Goal: Information Seeking & Learning: Learn about a topic

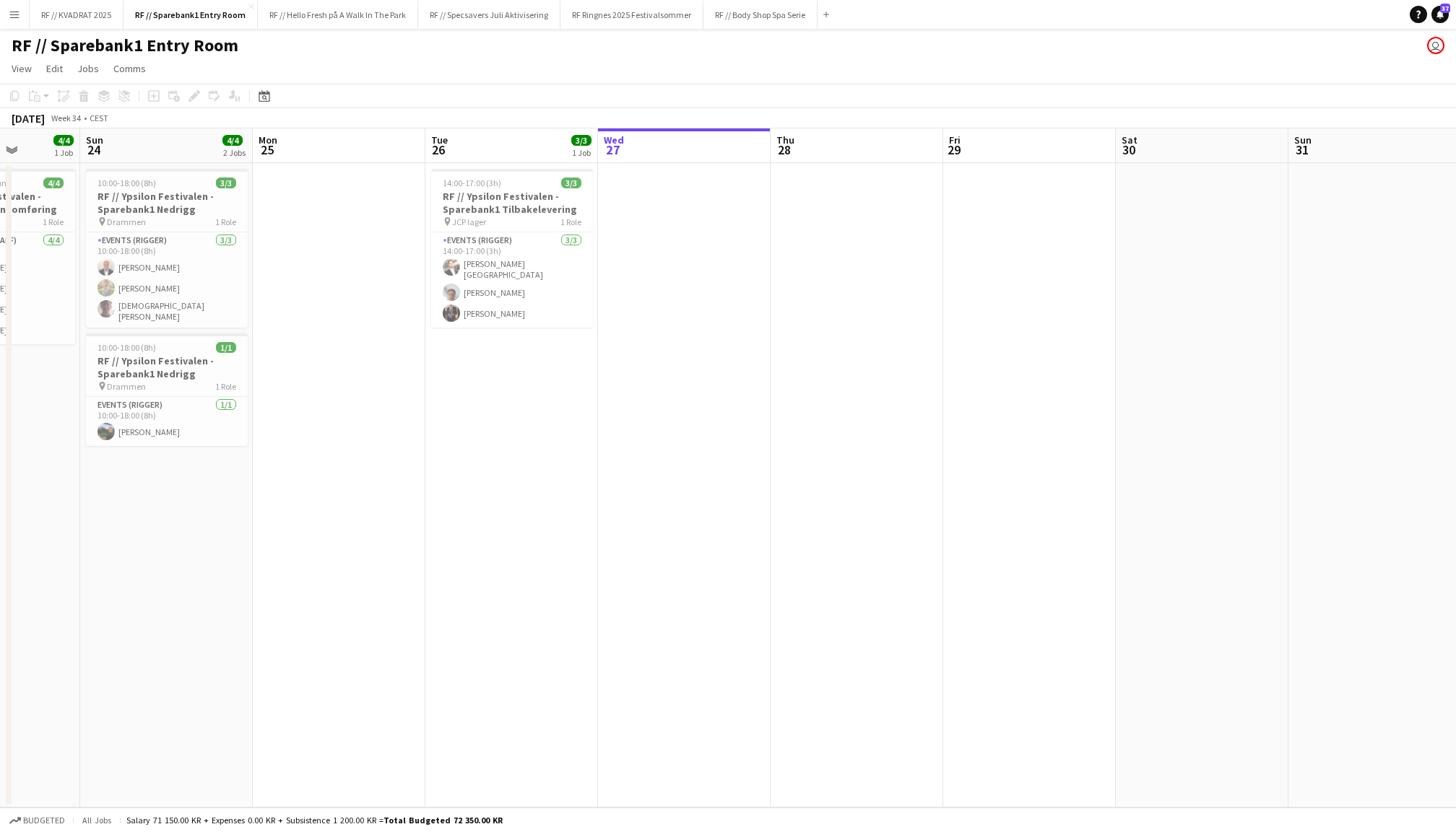
scroll to position [0, 426]
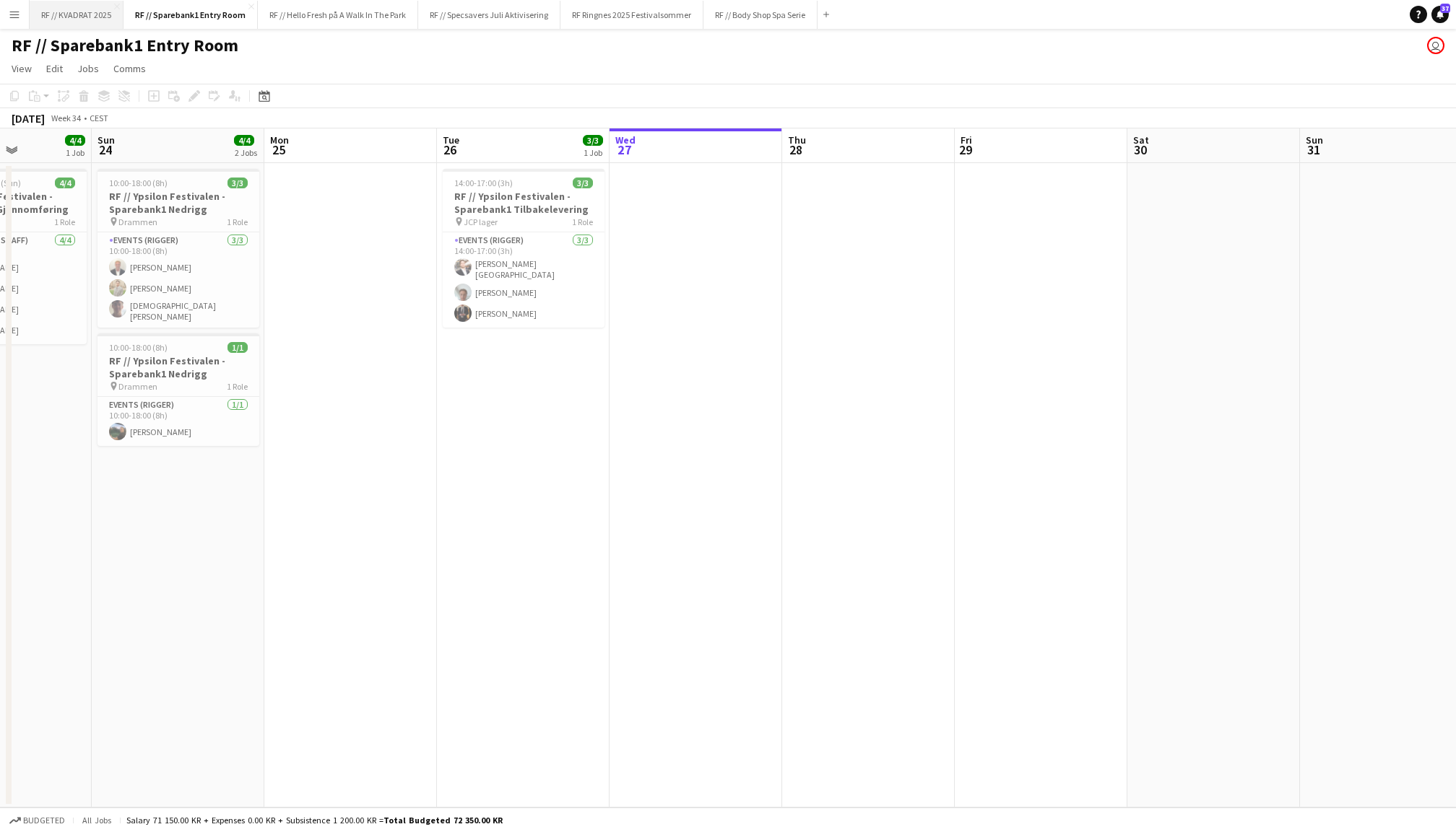
click at [81, 24] on button "RF // KVADRAT 2025 Close" at bounding box center [76, 15] width 94 height 28
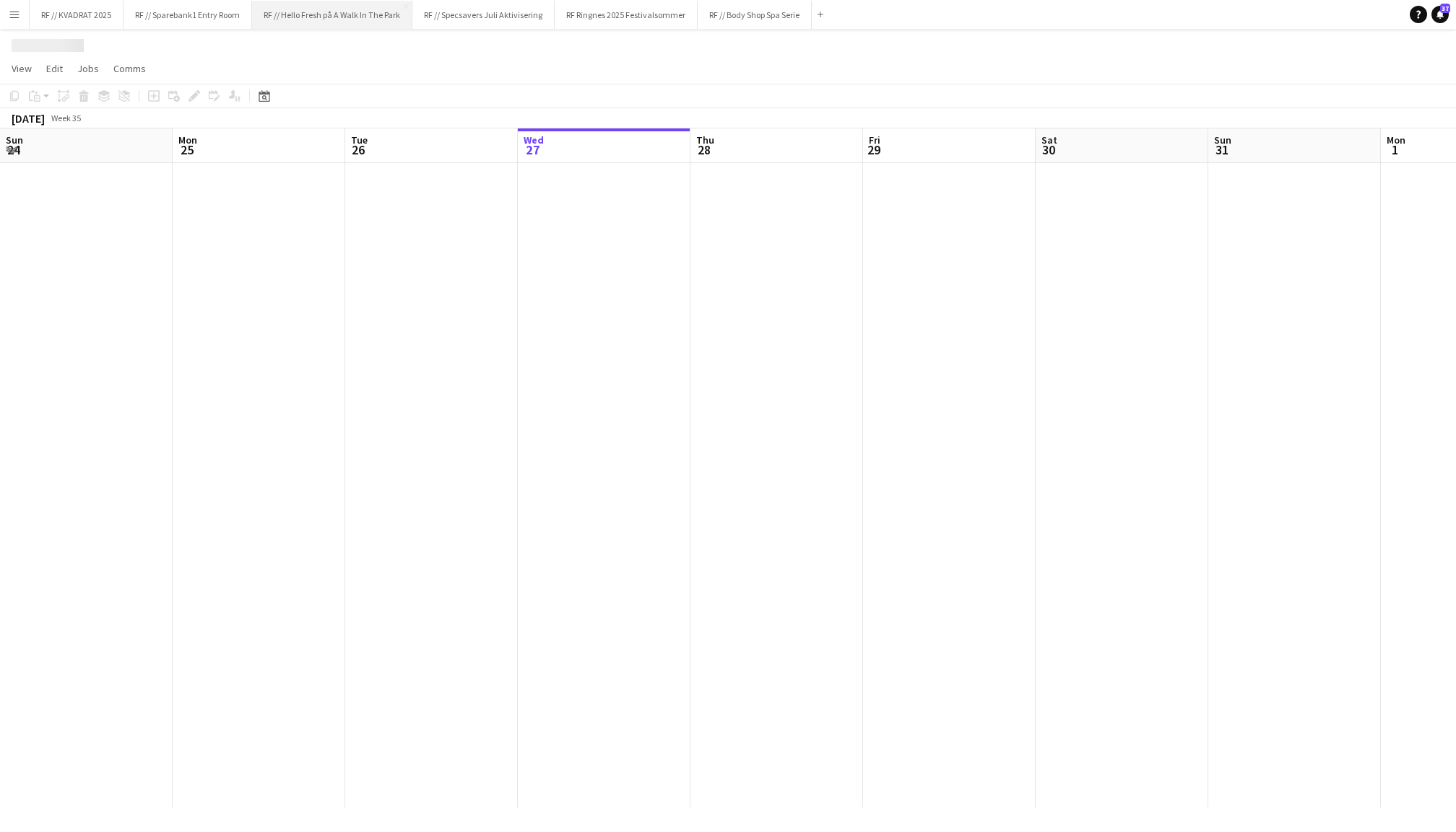
scroll to position [0, 344]
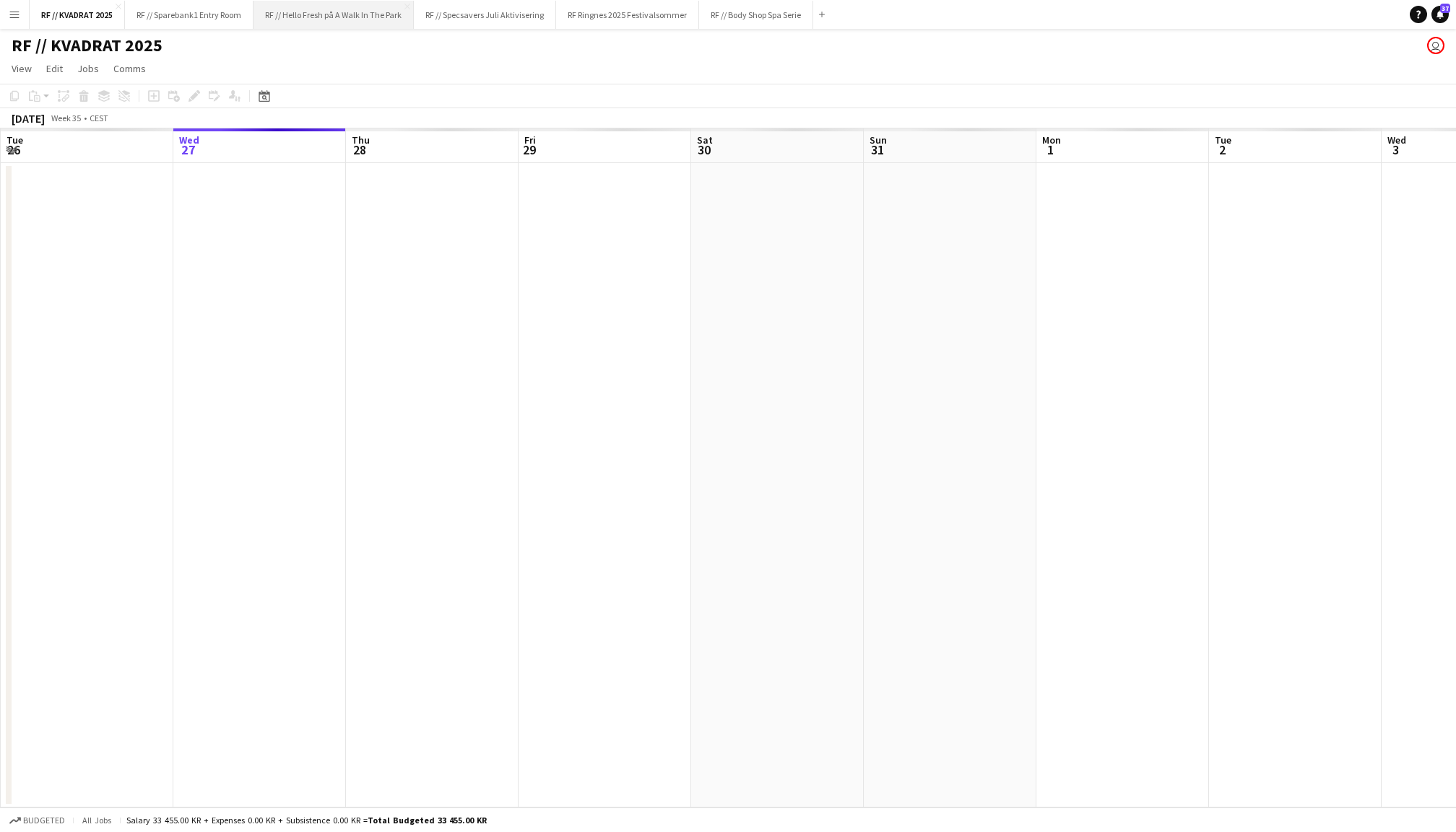
click at [320, 26] on button "RF // Hello Fresh på A Walk In The Park Close" at bounding box center [333, 15] width 160 height 28
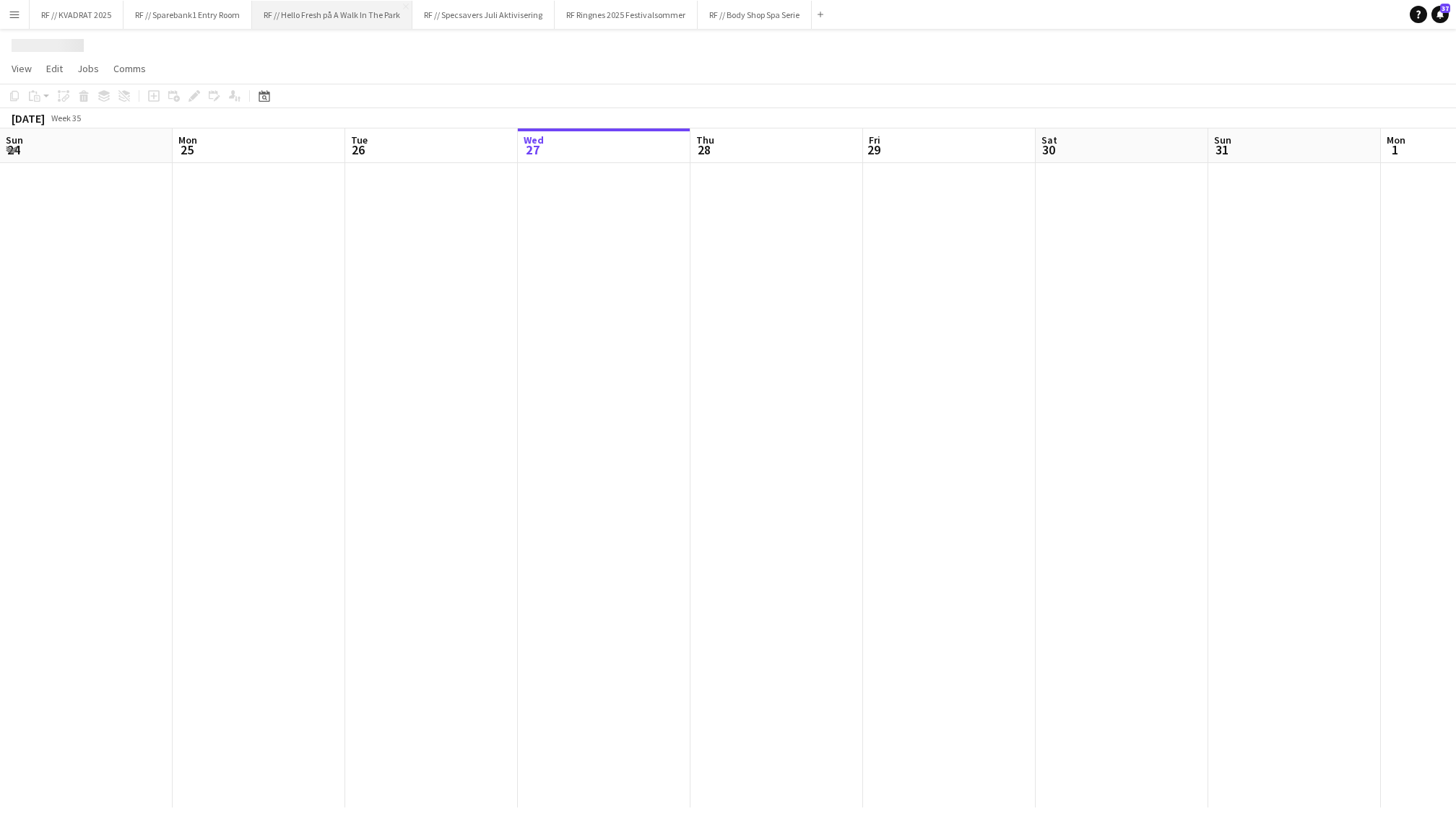
scroll to position [0, 344]
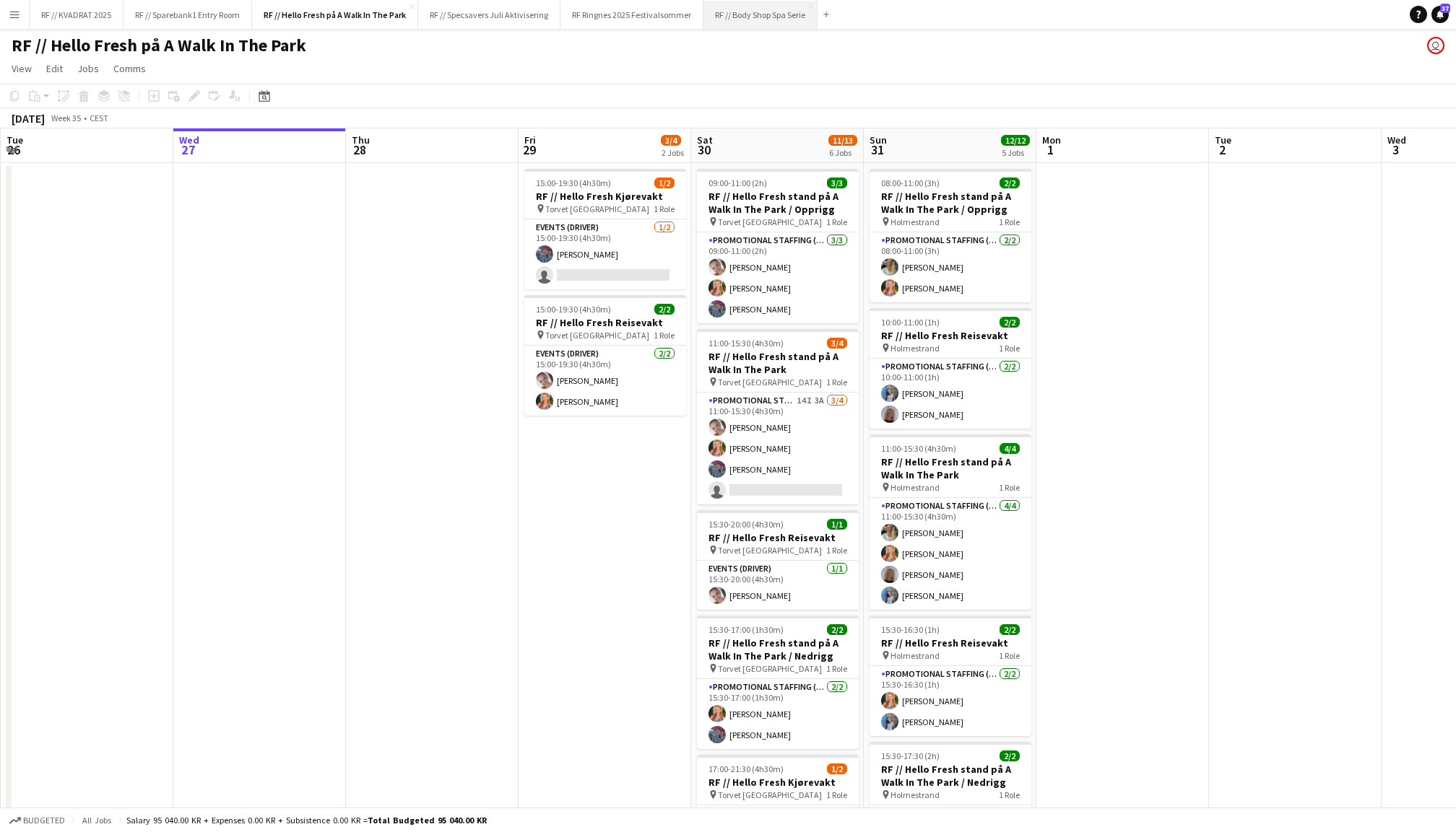
click at [787, 18] on button "RF // Body Shop Spa Serie Close" at bounding box center [760, 15] width 114 height 28
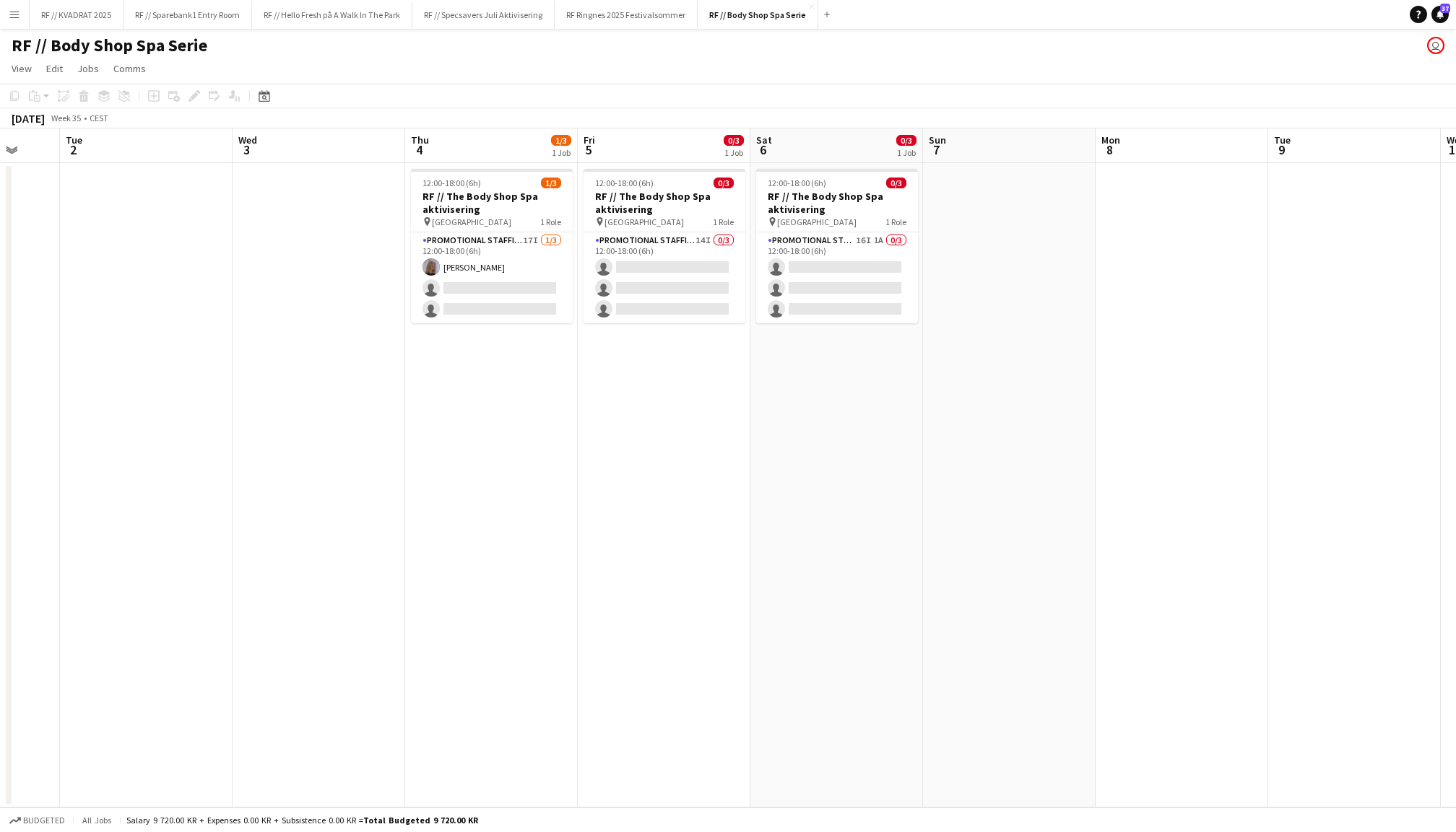
scroll to position [0, 510]
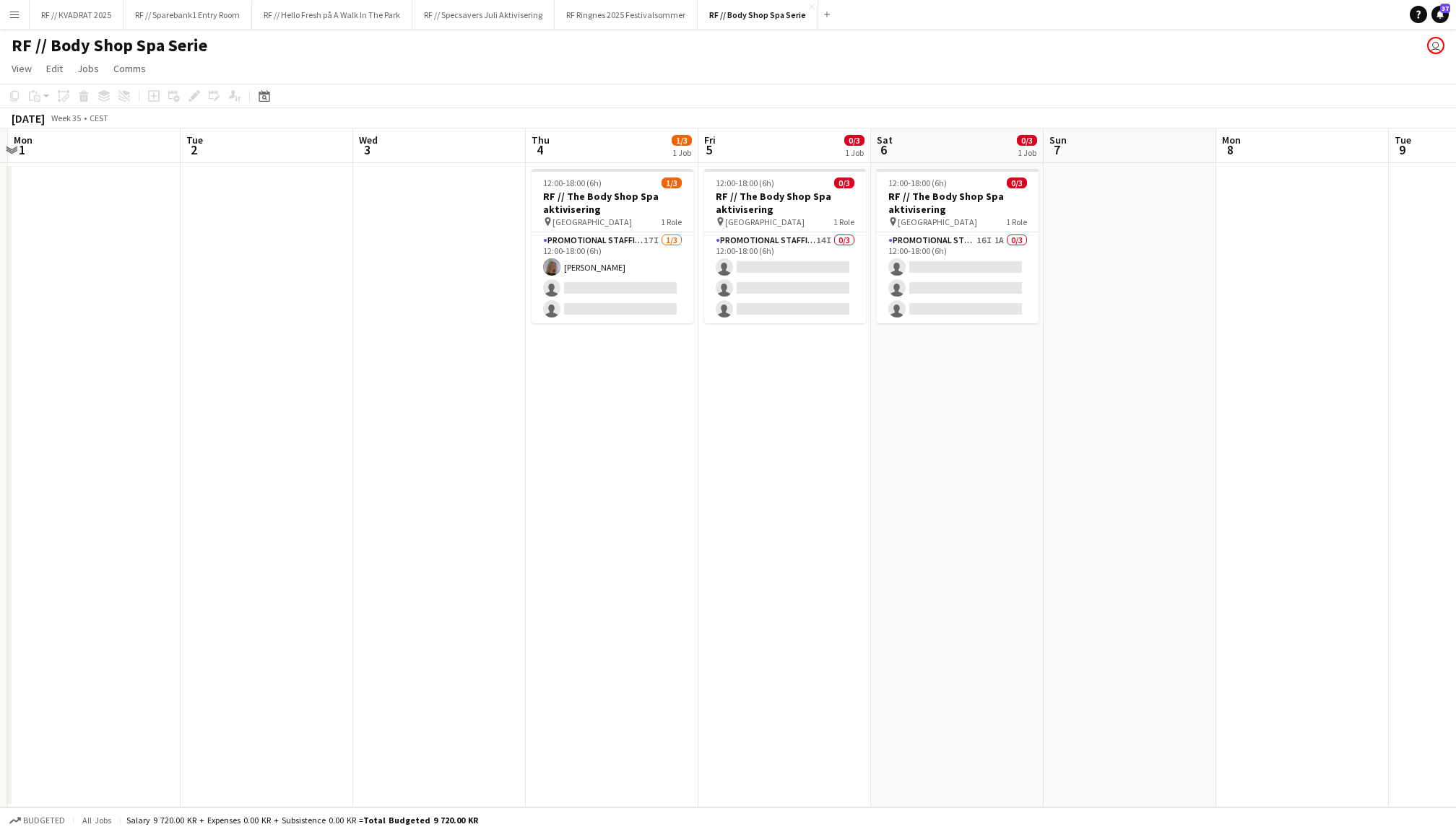
click at [173, 49] on h1 "RF // Body Shop Spa Serie" at bounding box center [109, 46] width 196 height 21
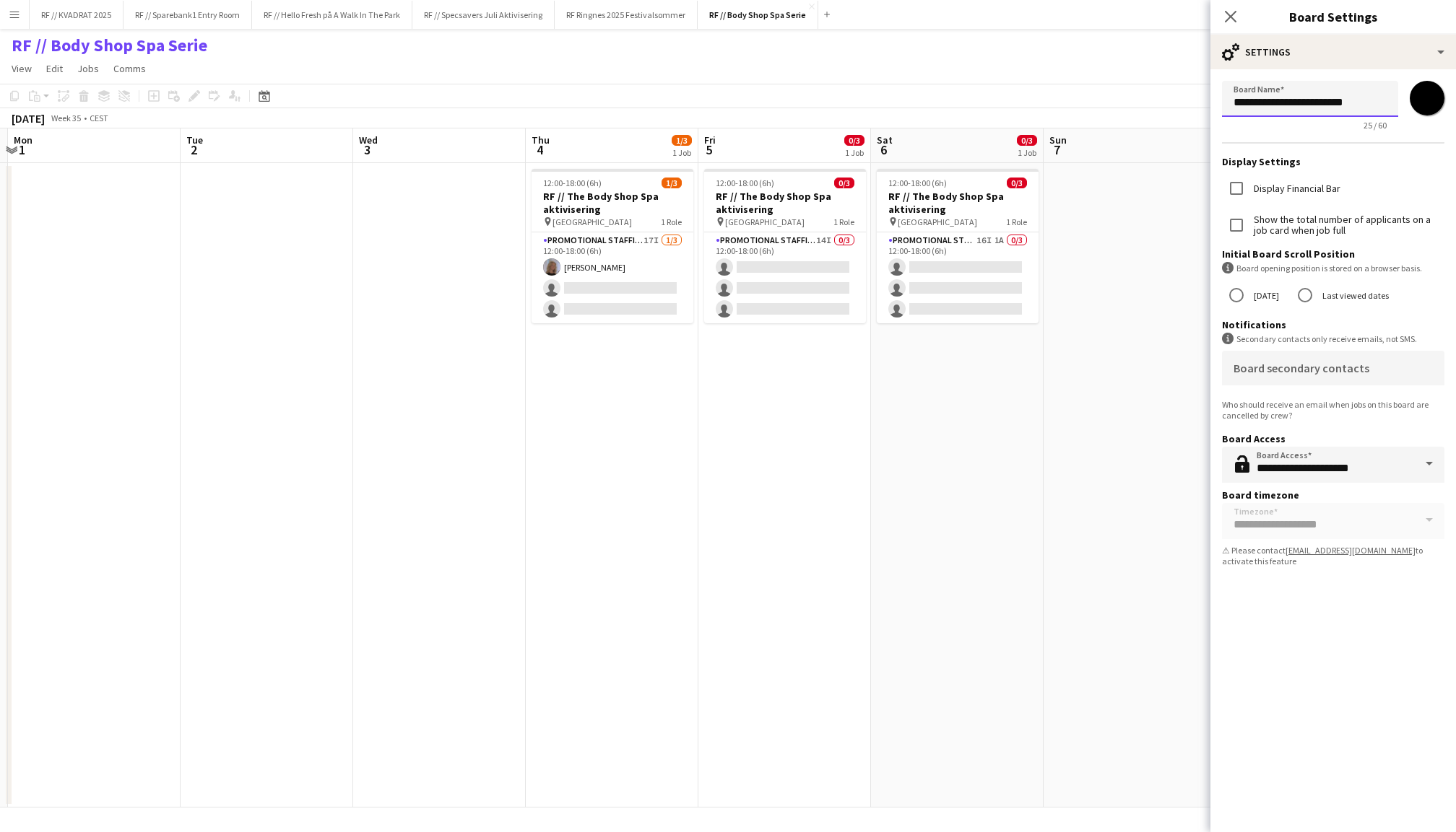
click at [1259, 104] on input "**********" at bounding box center [1310, 98] width 176 height 36
type input "**********"
click at [1231, 13] on icon "Close pop-in" at bounding box center [1230, 17] width 14 height 14
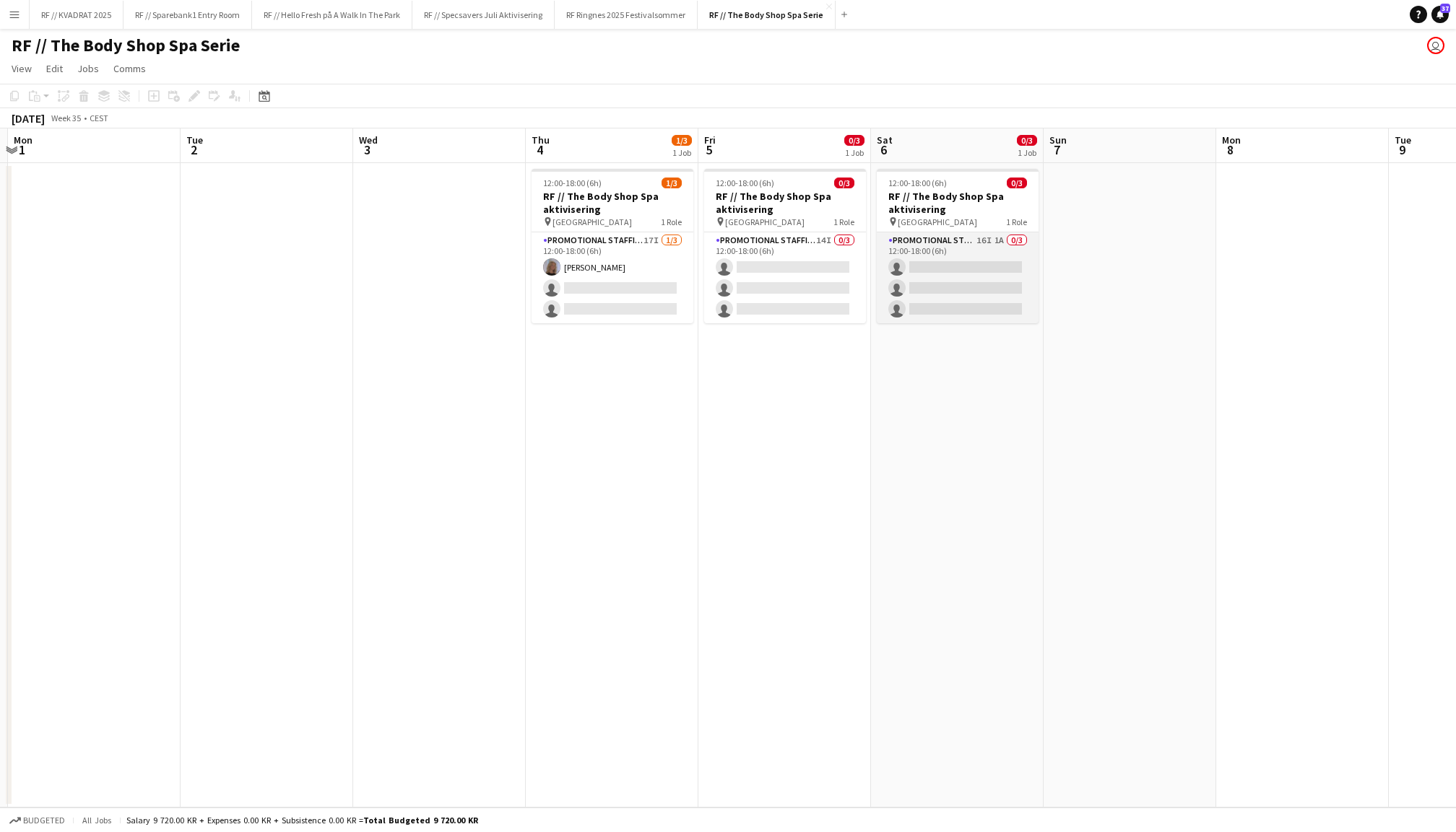
click at [979, 270] on app-card-role "Promotional Staffing (Promotional Staff) 16I 1A 0/3 12:00-18:00 (6h) single-neu…" at bounding box center [958, 278] width 162 height 91
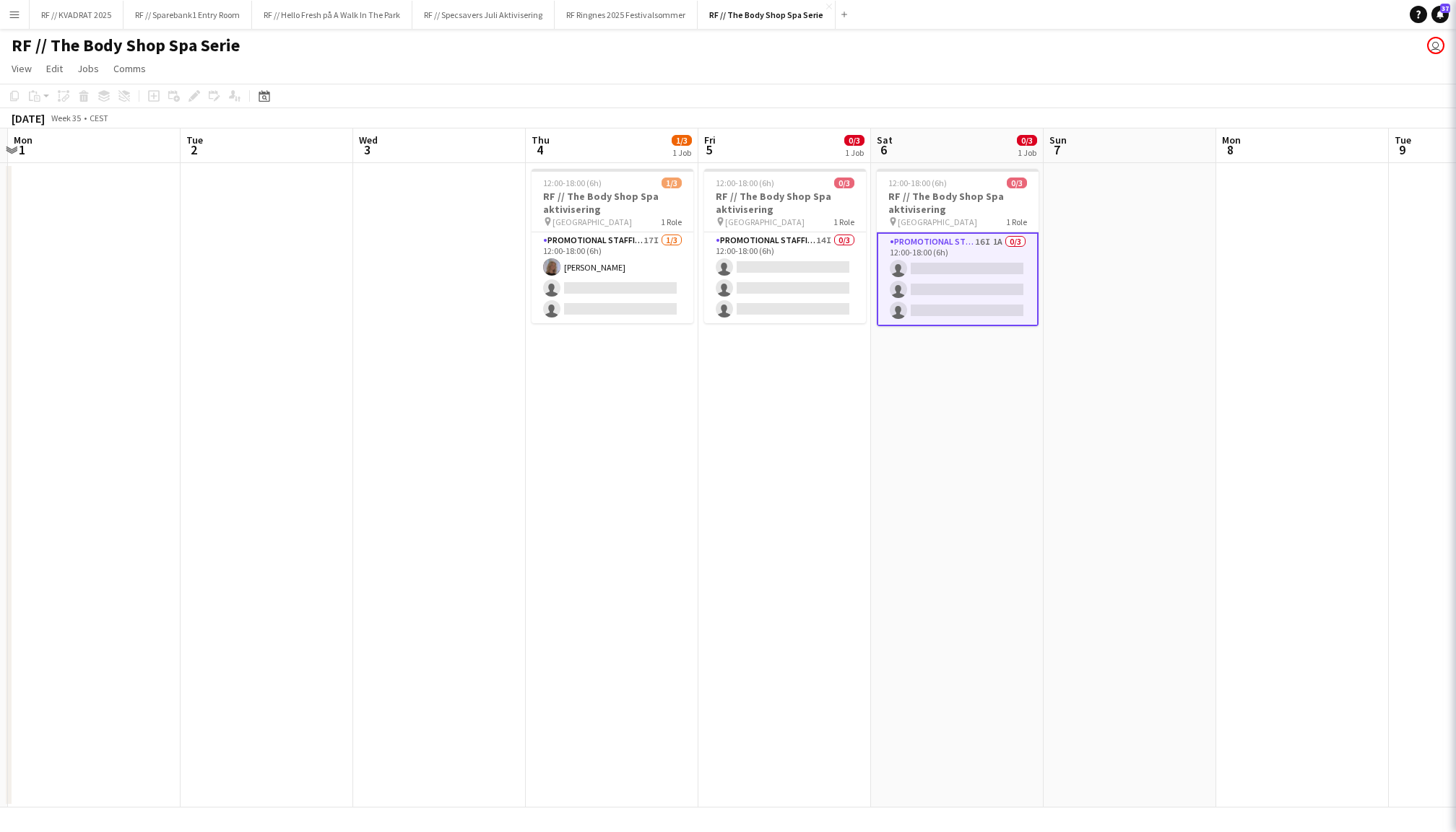
scroll to position [0, 509]
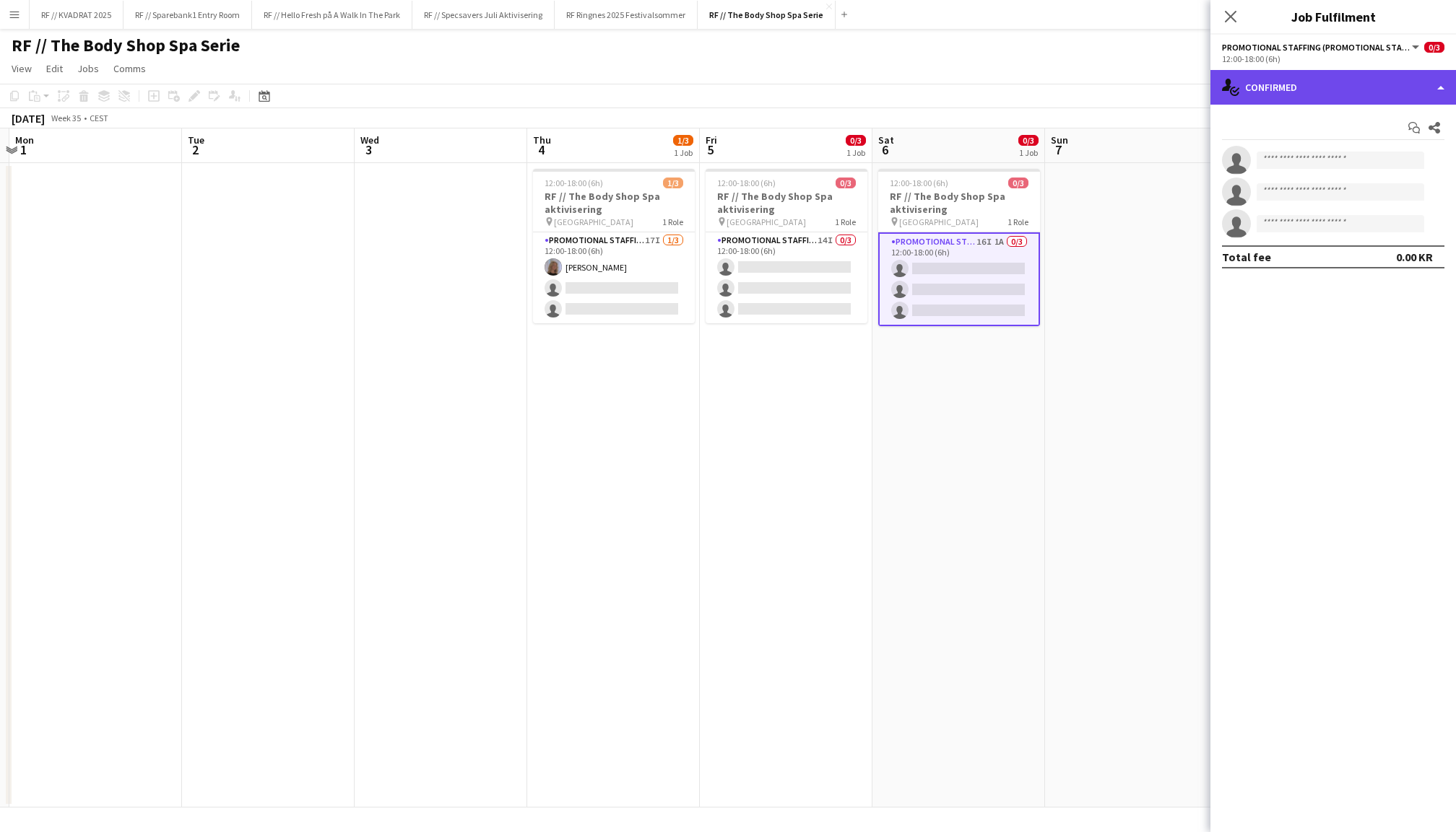
click at [1300, 101] on div "single-neutral-actions-check-2 Confirmed" at bounding box center [1333, 88] width 246 height 35
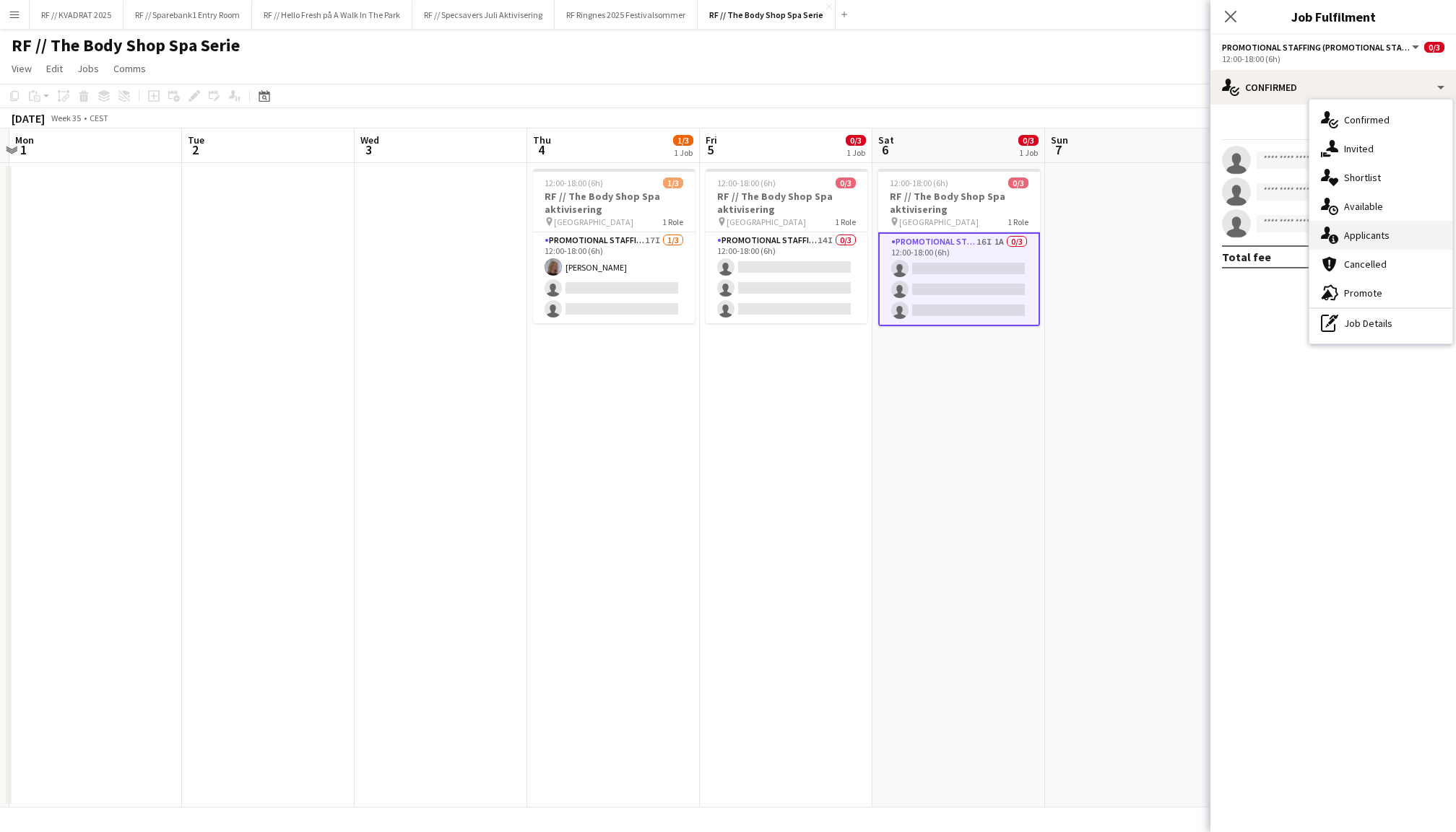
click at [1399, 239] on div "single-neutral-actions-information Applicants" at bounding box center [1380, 236] width 143 height 29
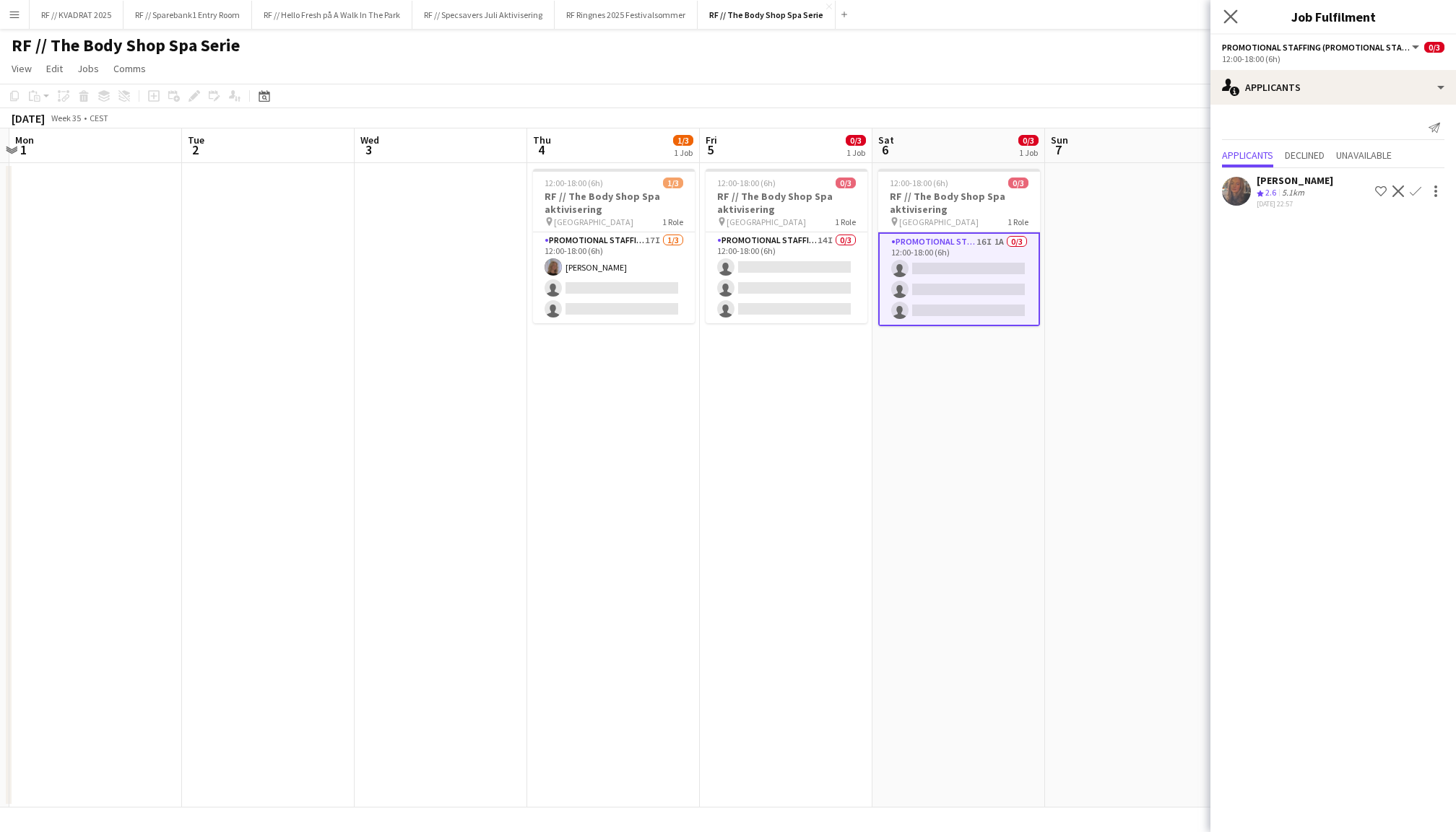
click at [1222, 10] on app-icon "Close pop-in" at bounding box center [1230, 17] width 20 height 20
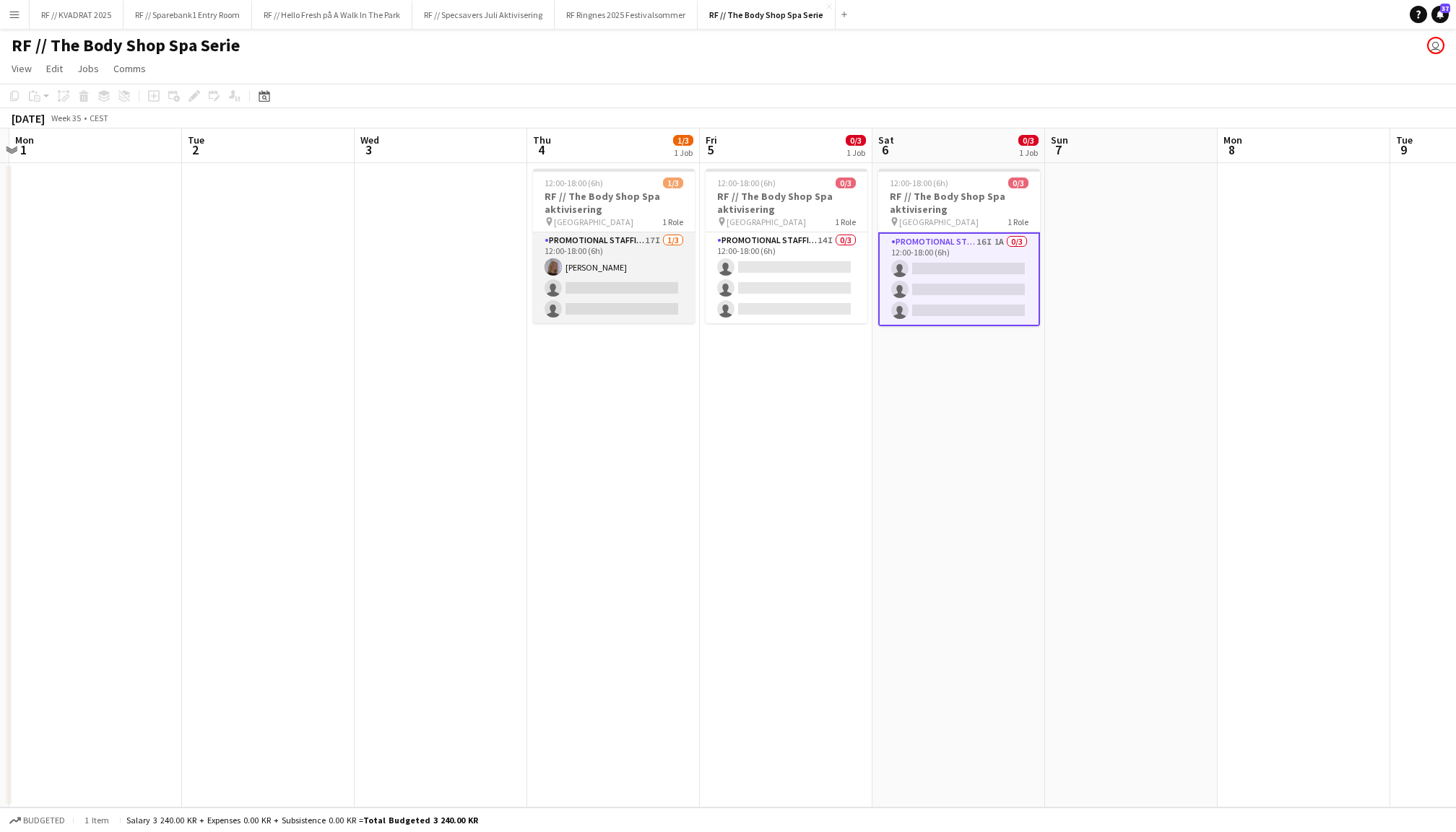
click at [638, 288] on app-card-role "Promotional Staffing (Promotional Staff) 17I [DATE] 12:00-18:00 (6h) [PERSON_NA…" at bounding box center [614, 278] width 162 height 91
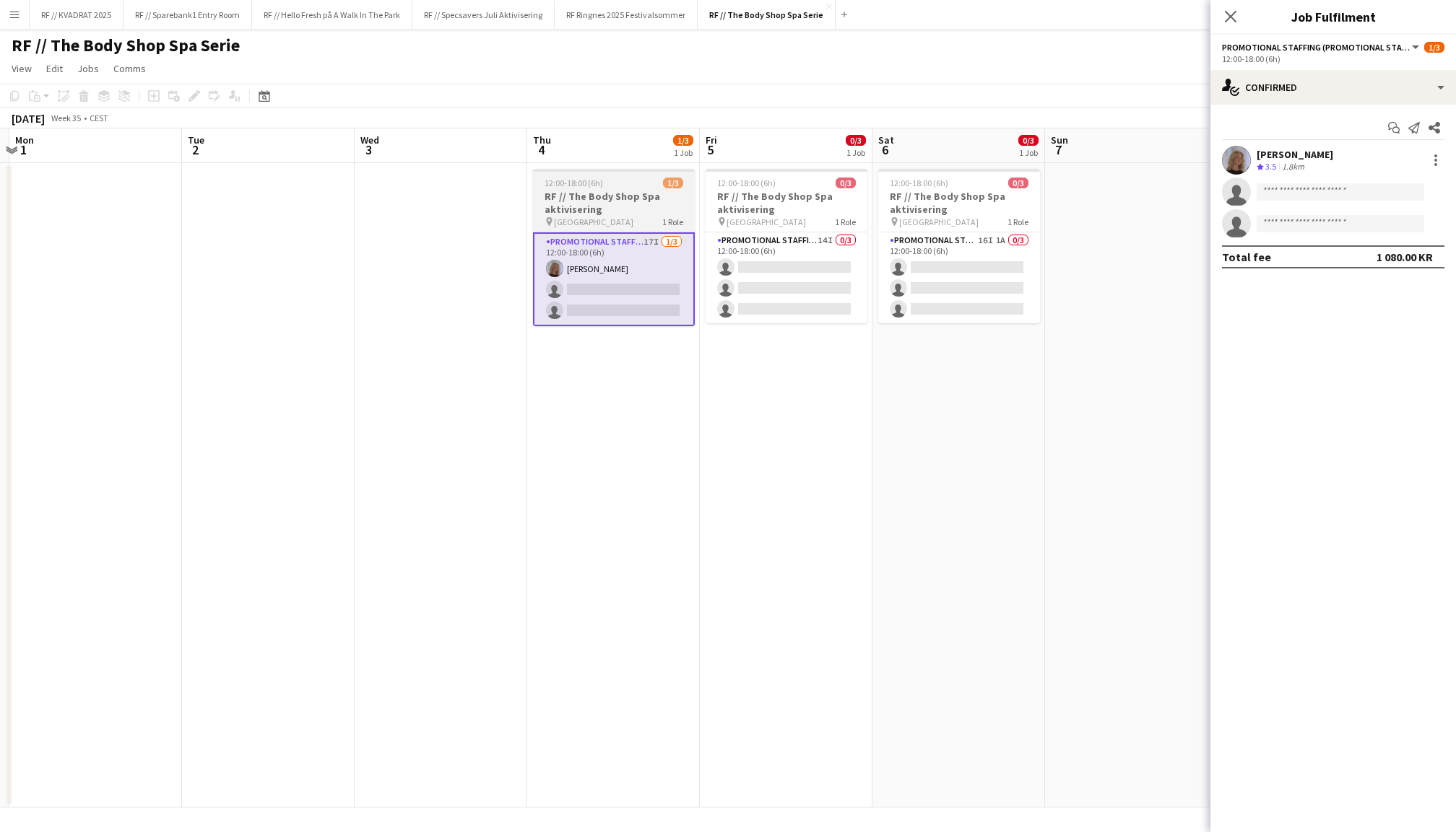
click at [627, 170] on div at bounding box center [614, 170] width 162 height 3
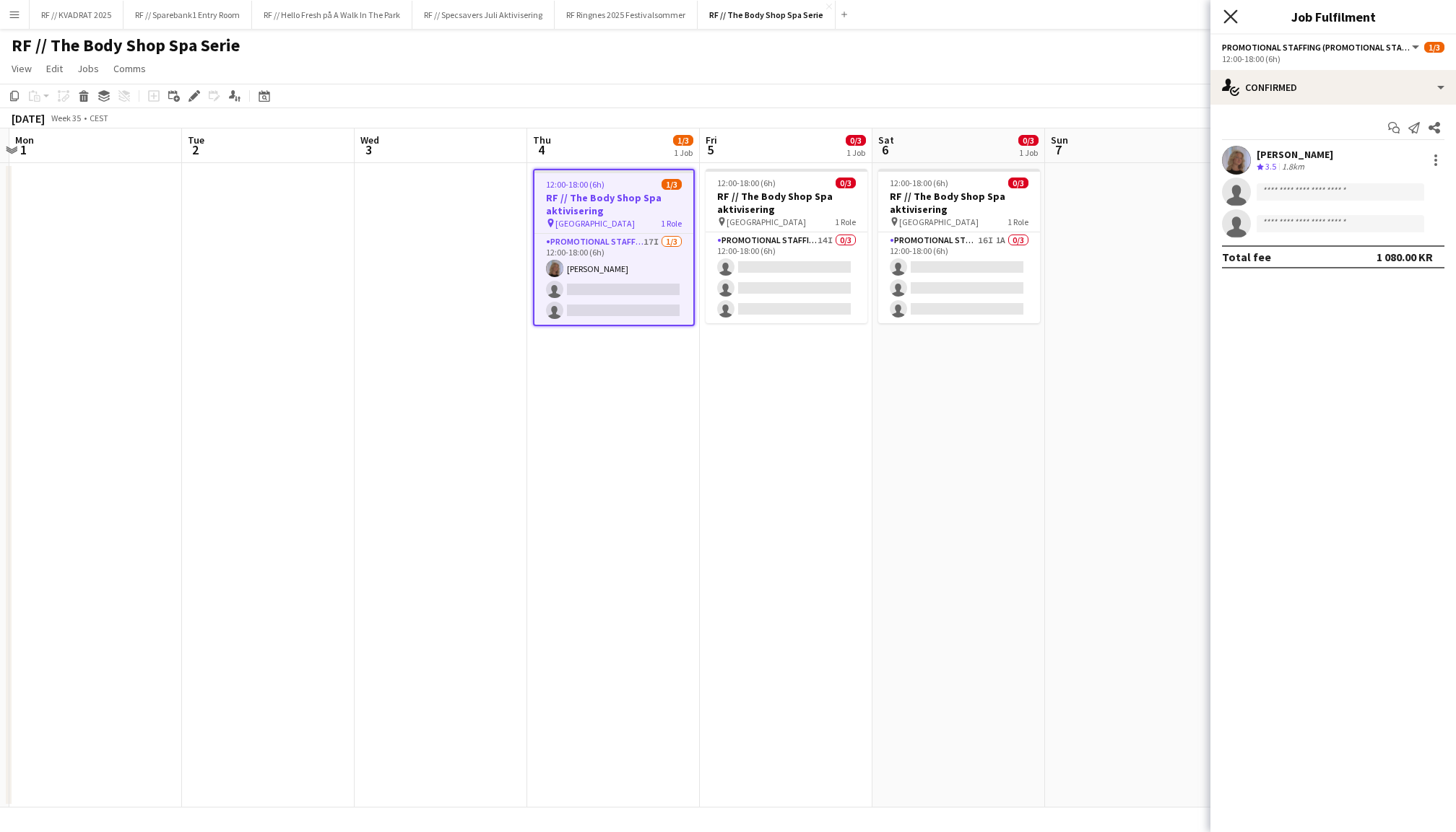
click at [1226, 19] on icon "Close pop-in" at bounding box center [1230, 17] width 14 height 14
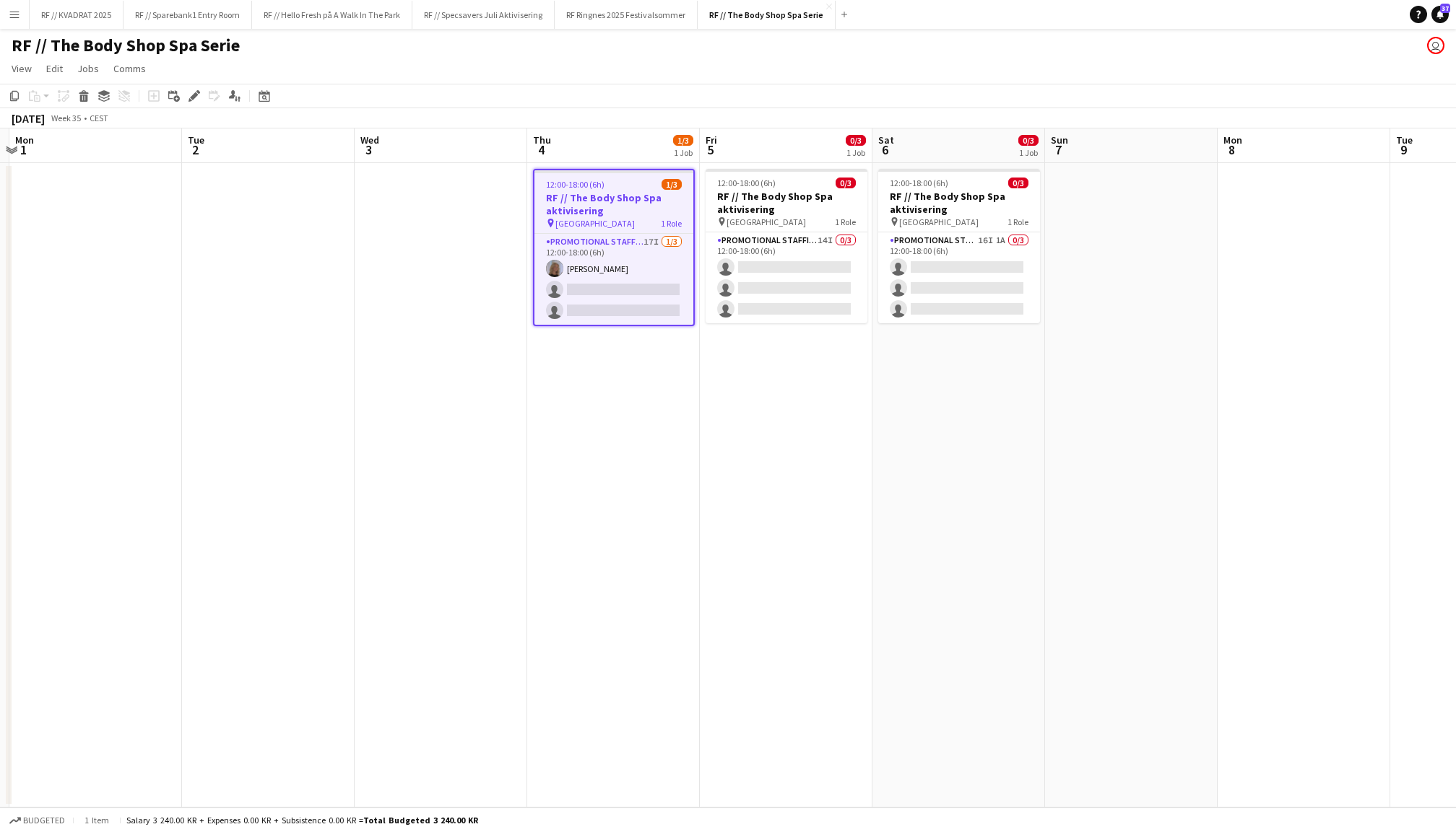
click at [1122, 309] on app-date-cell at bounding box center [1130, 485] width 172 height 645
